Goal: Use online tool/utility: Use online tool/utility

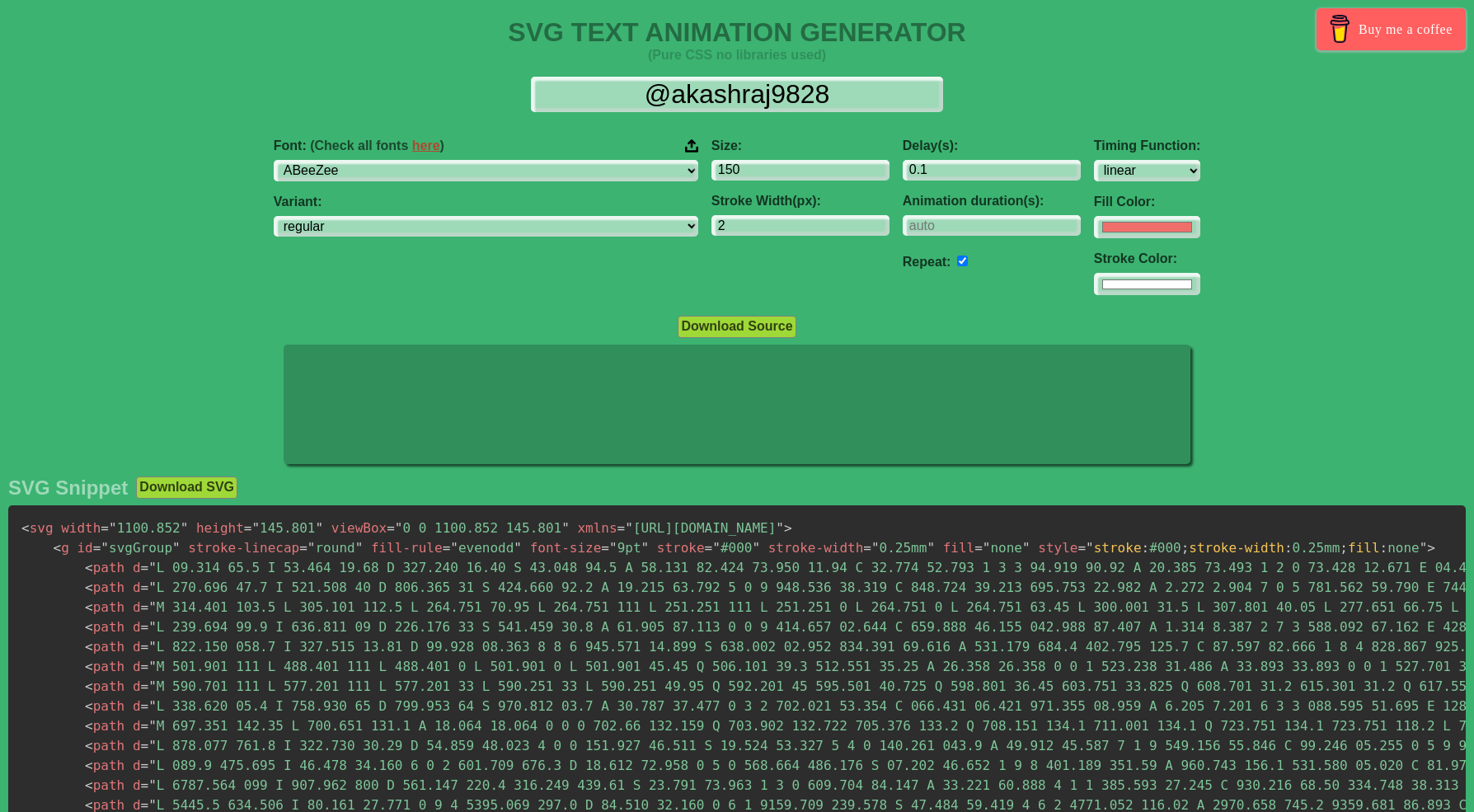
select select "linear"
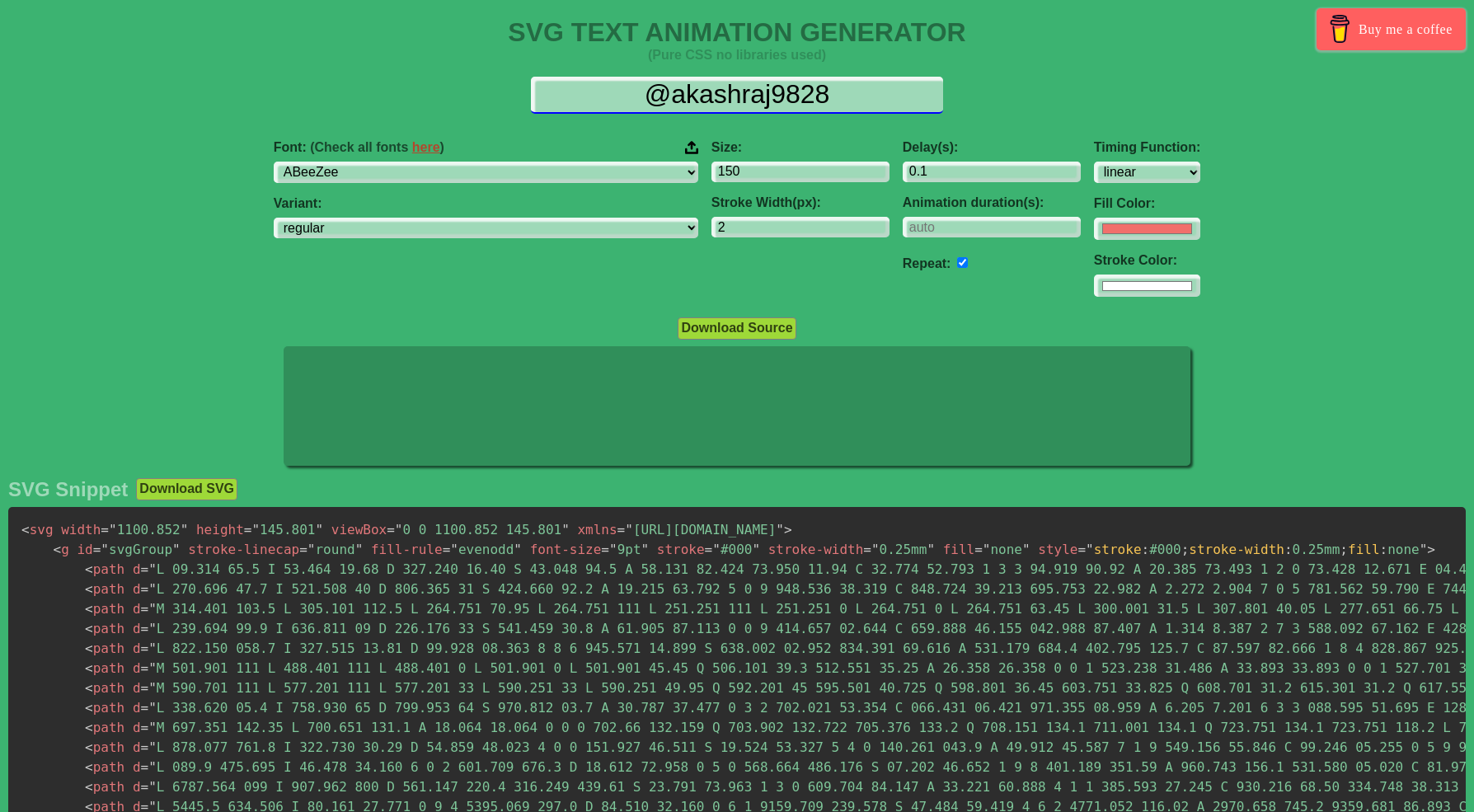
click at [630, 93] on input "@akashraj9828" at bounding box center [737, 95] width 412 height 37
click at [686, 90] on input "@akashraj9828" at bounding box center [737, 95] width 412 height 37
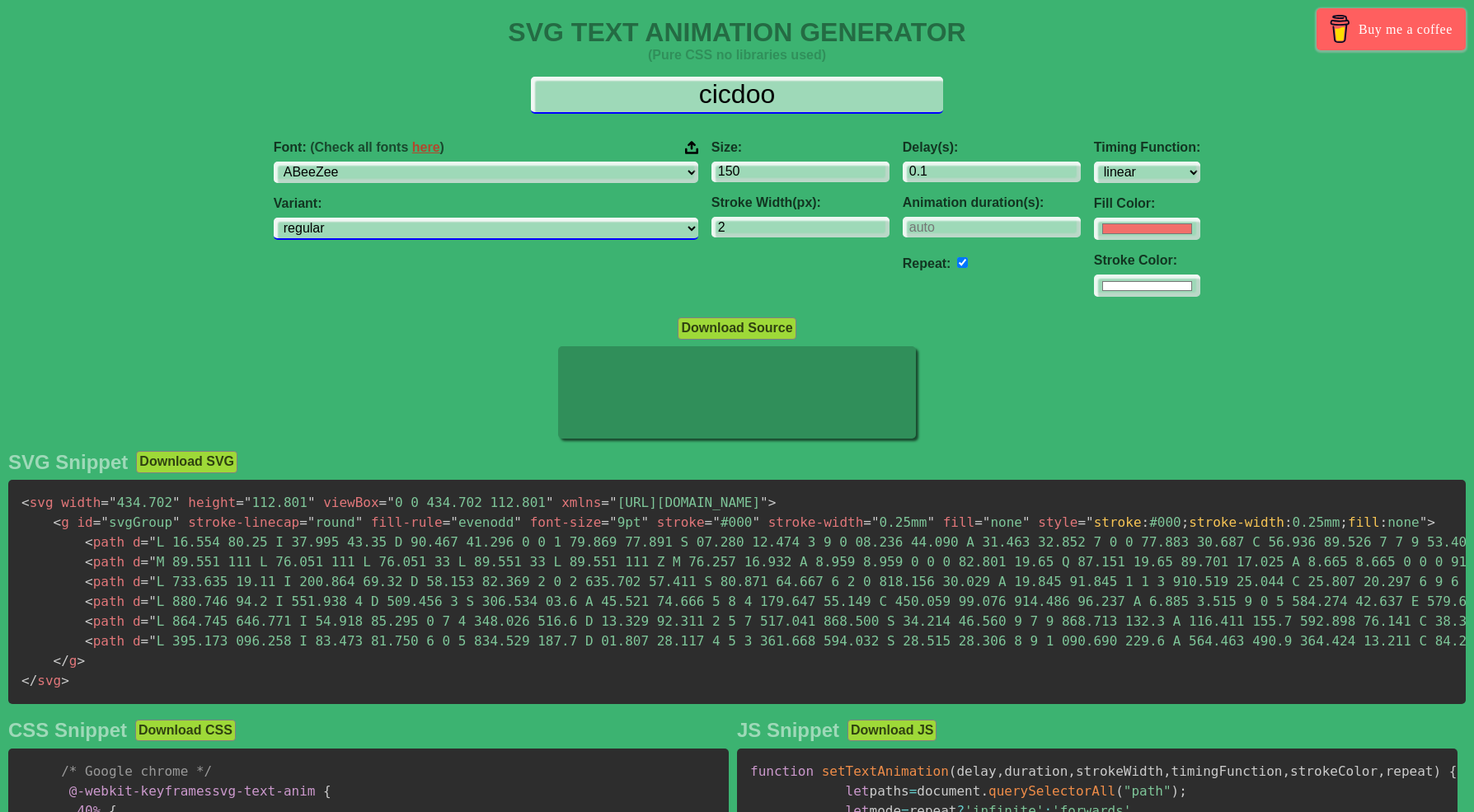
type input "cicdoo"
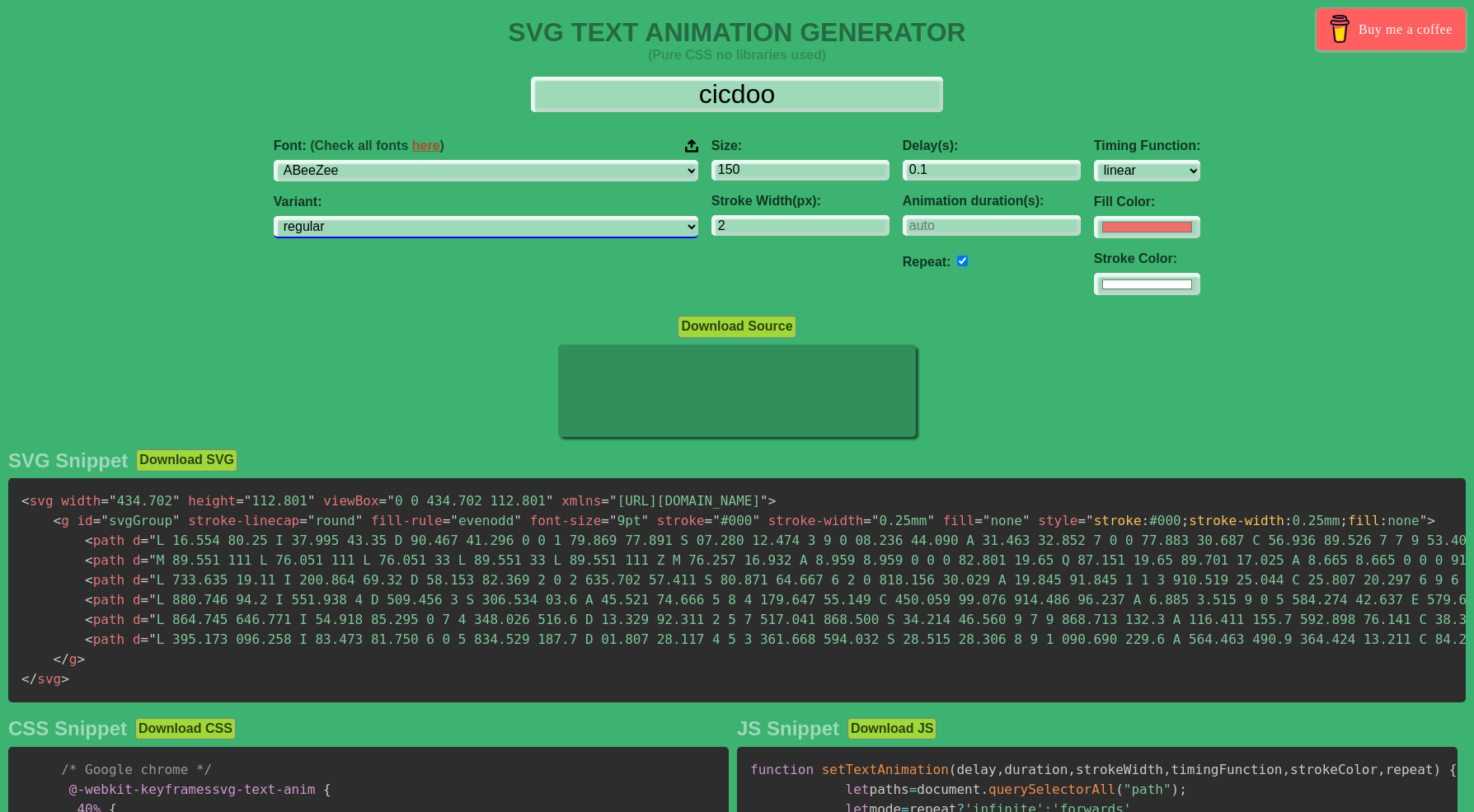
click at [590, 221] on select "regular italic" at bounding box center [486, 227] width 424 height 22
click at [1094, 228] on input "#f16f6b" at bounding box center [1147, 227] width 106 height 22
click at [1147, 203] on div "Font: (Check all fonts here ) ABeeZee [PERSON_NAME] Display AR One Sans [PERSON…" at bounding box center [737, 217] width 1474 height 184
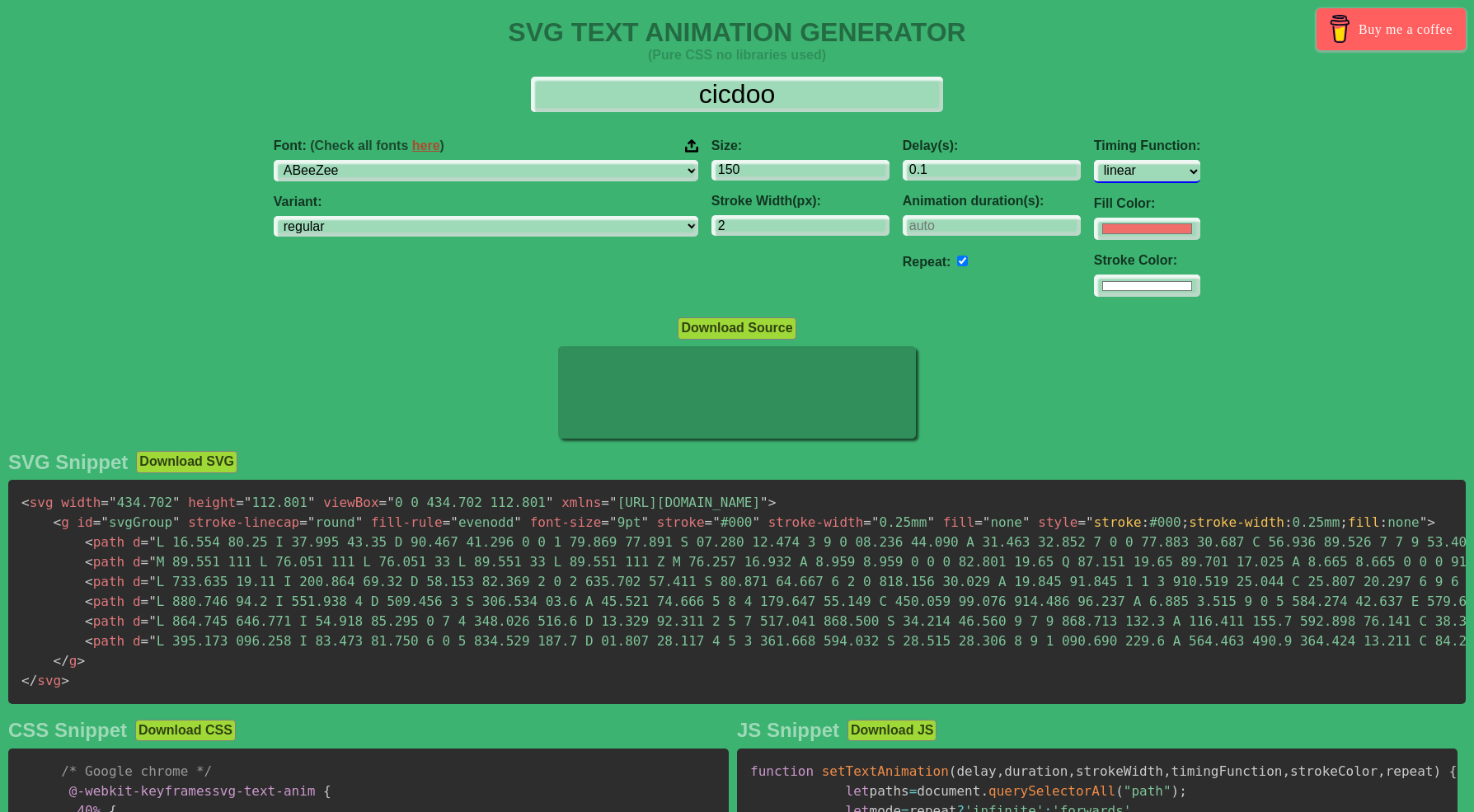
click at [1094, 174] on select "ease ease-in ease-out ease-in-out linear step-start step-end" at bounding box center [1147, 171] width 106 height 22
select select "step-start"
click at [1094, 160] on select "ease ease-in ease-out ease-in-out linear step-start step-end" at bounding box center [1147, 171] width 106 height 22
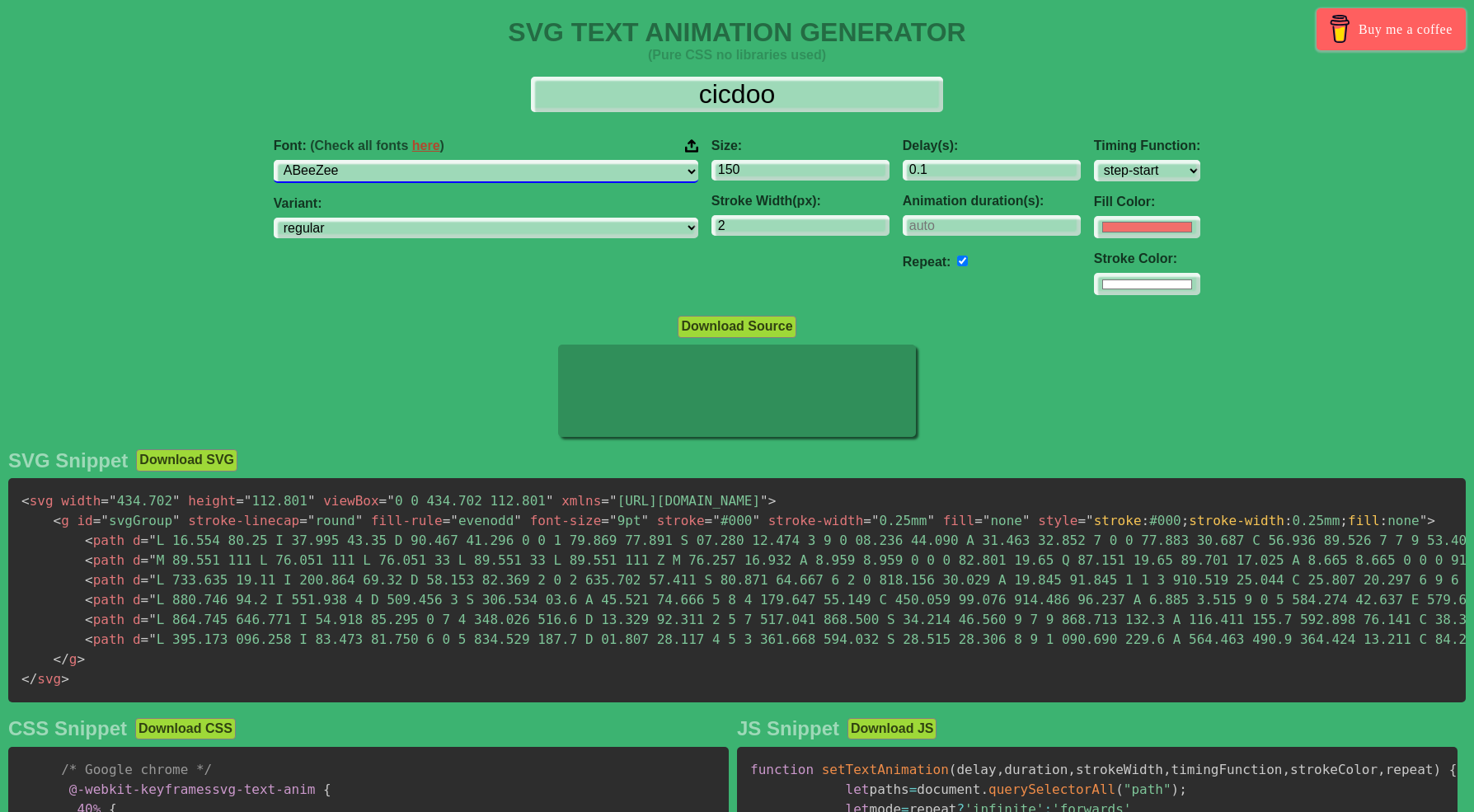
click at [584, 174] on select "ABeeZee [PERSON_NAME] Display AR One Sans [PERSON_NAME] Libre Aboreto Abril Fat…" at bounding box center [486, 171] width 424 height 22
select select "Aboreto"
click at [400, 160] on select "ABeeZee [PERSON_NAME] Display AR One Sans [PERSON_NAME] Libre Aboreto Abril Fat…" at bounding box center [486, 171] width 424 height 22
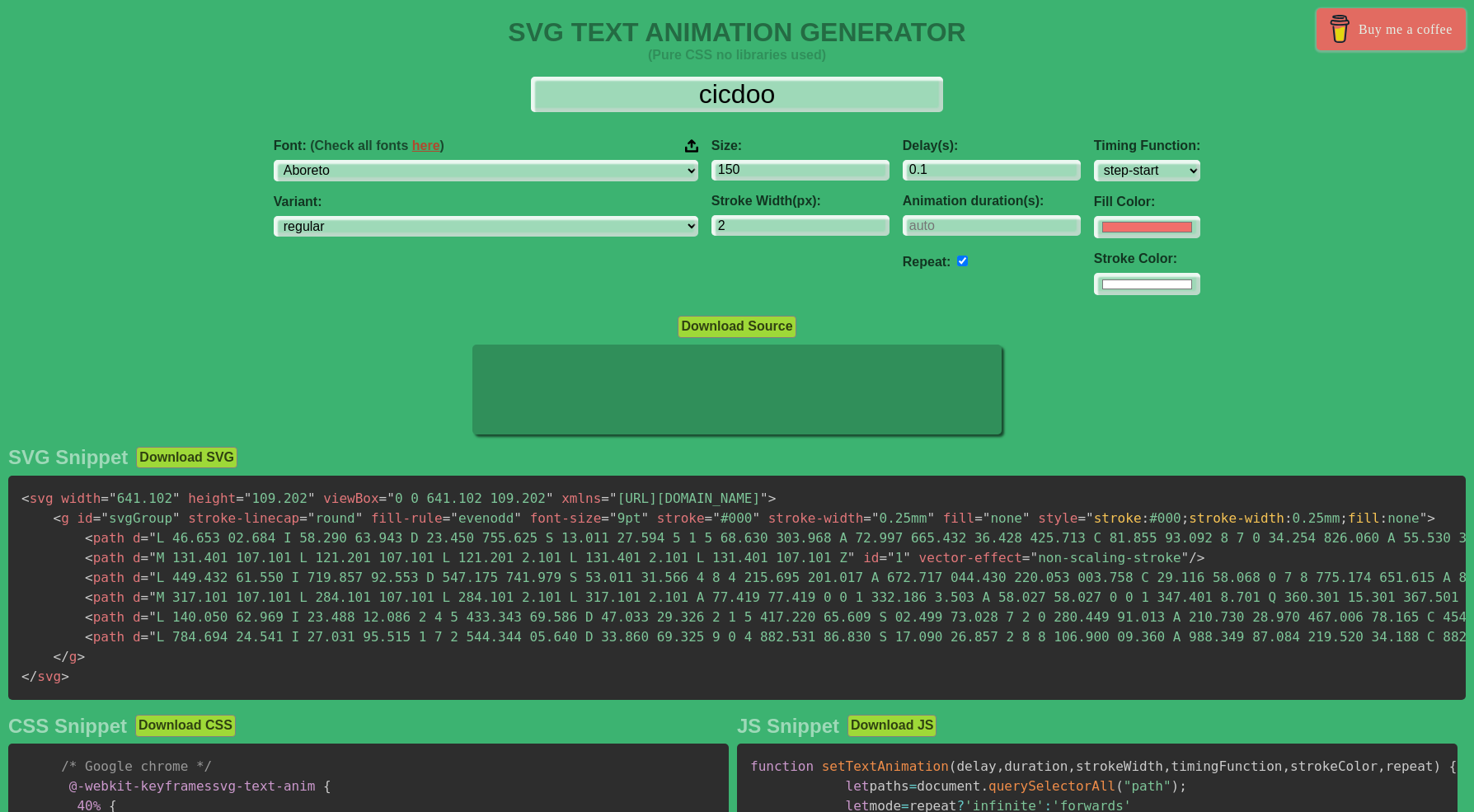
click at [1380, 21] on span "Buy me a coffee" at bounding box center [1405, 29] width 94 height 29
